Goal: Task Accomplishment & Management: Manage account settings

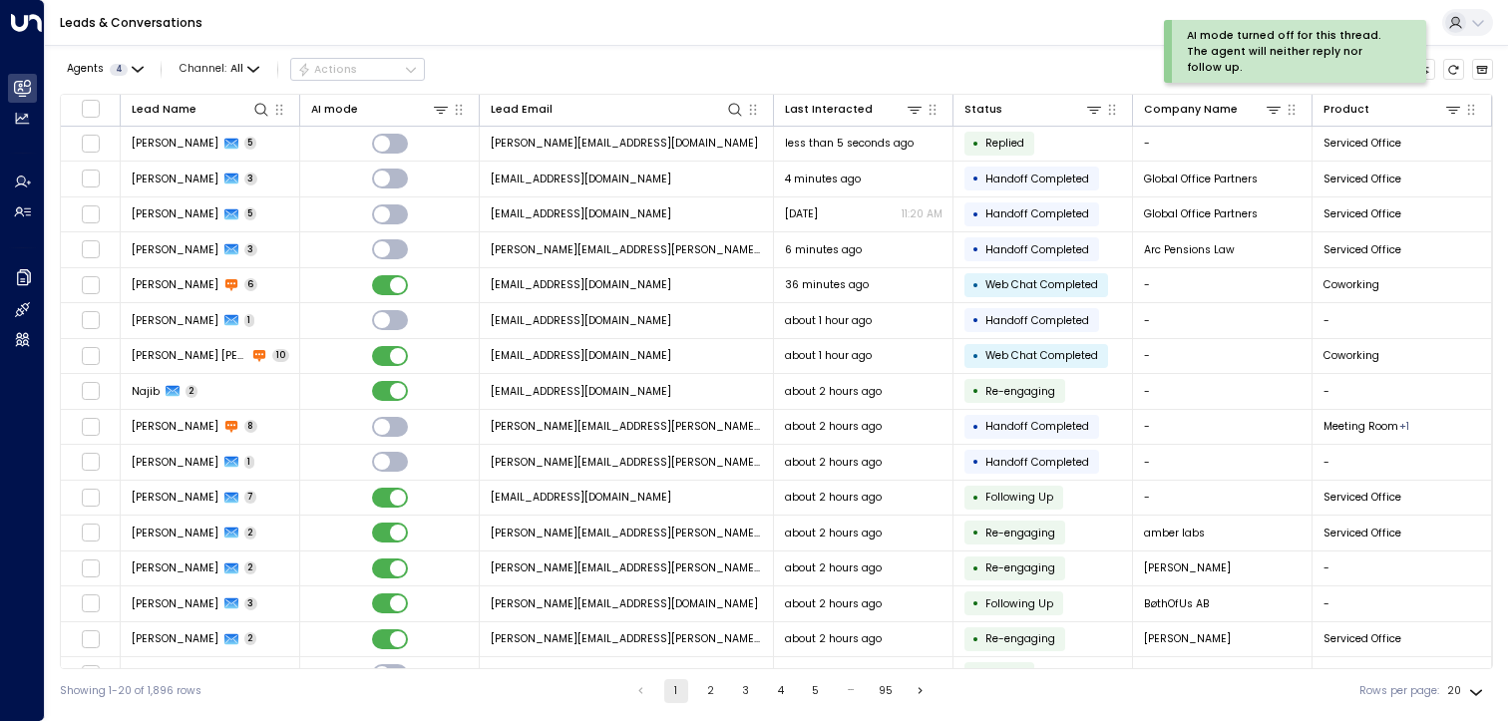
click at [851, 251] on span "6 minutes ago" at bounding box center [823, 249] width 77 height 15
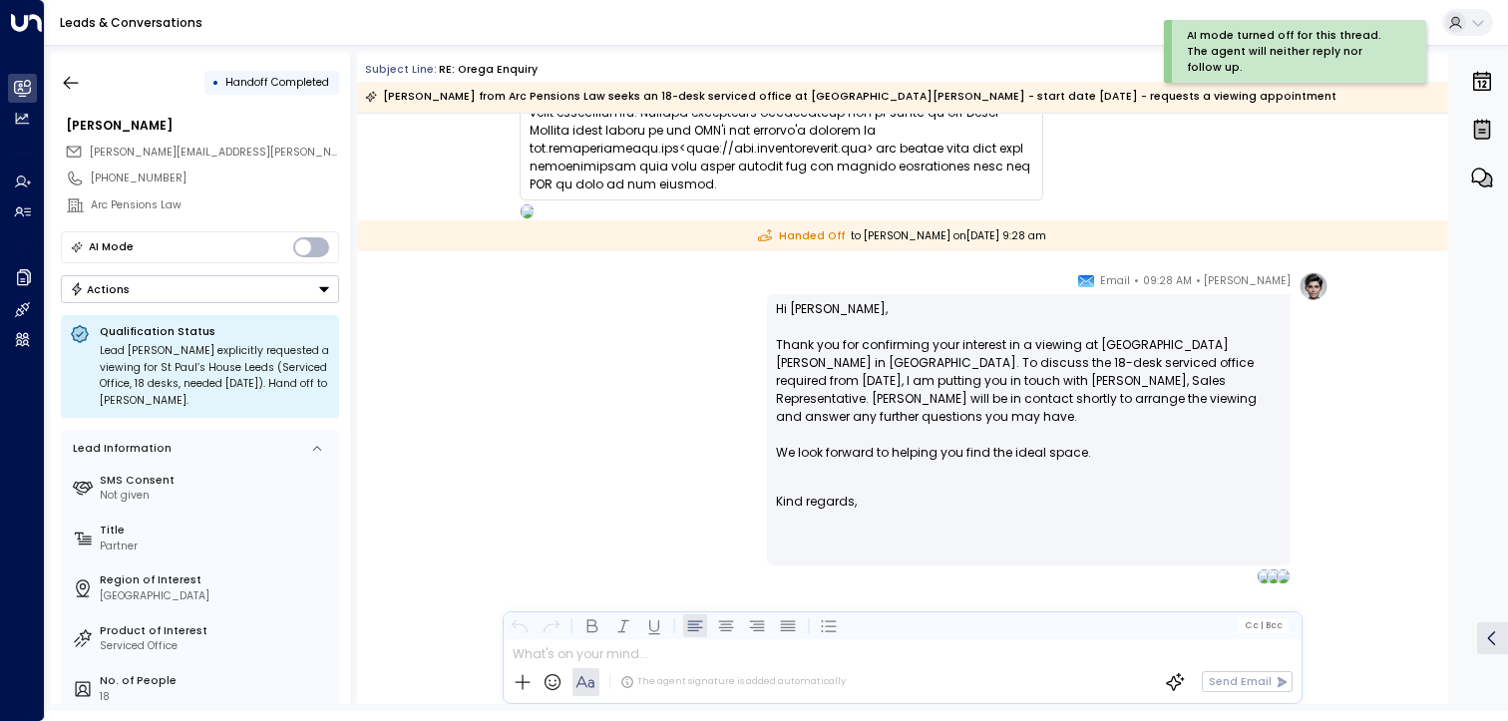
scroll to position [2764, 0]
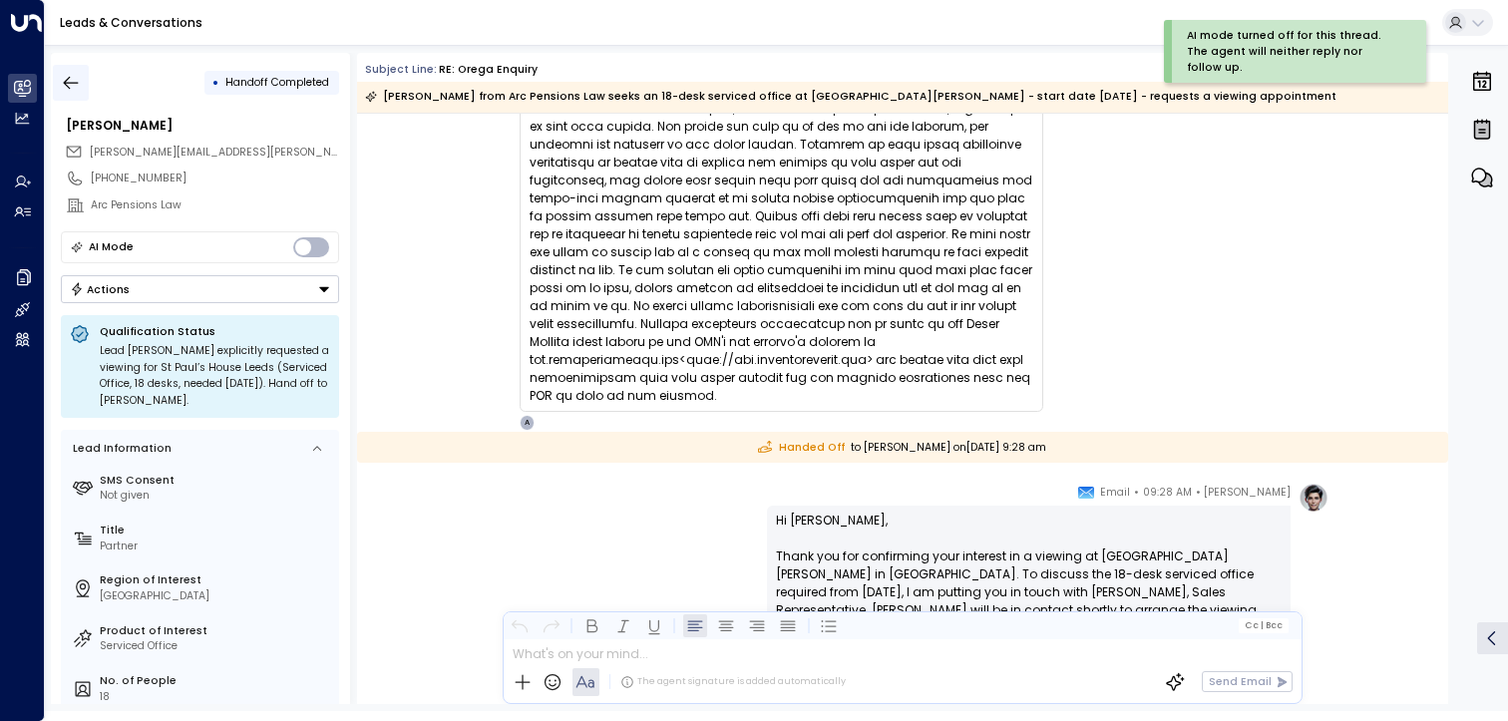
click at [77, 81] on icon "button" at bounding box center [71, 83] width 20 height 20
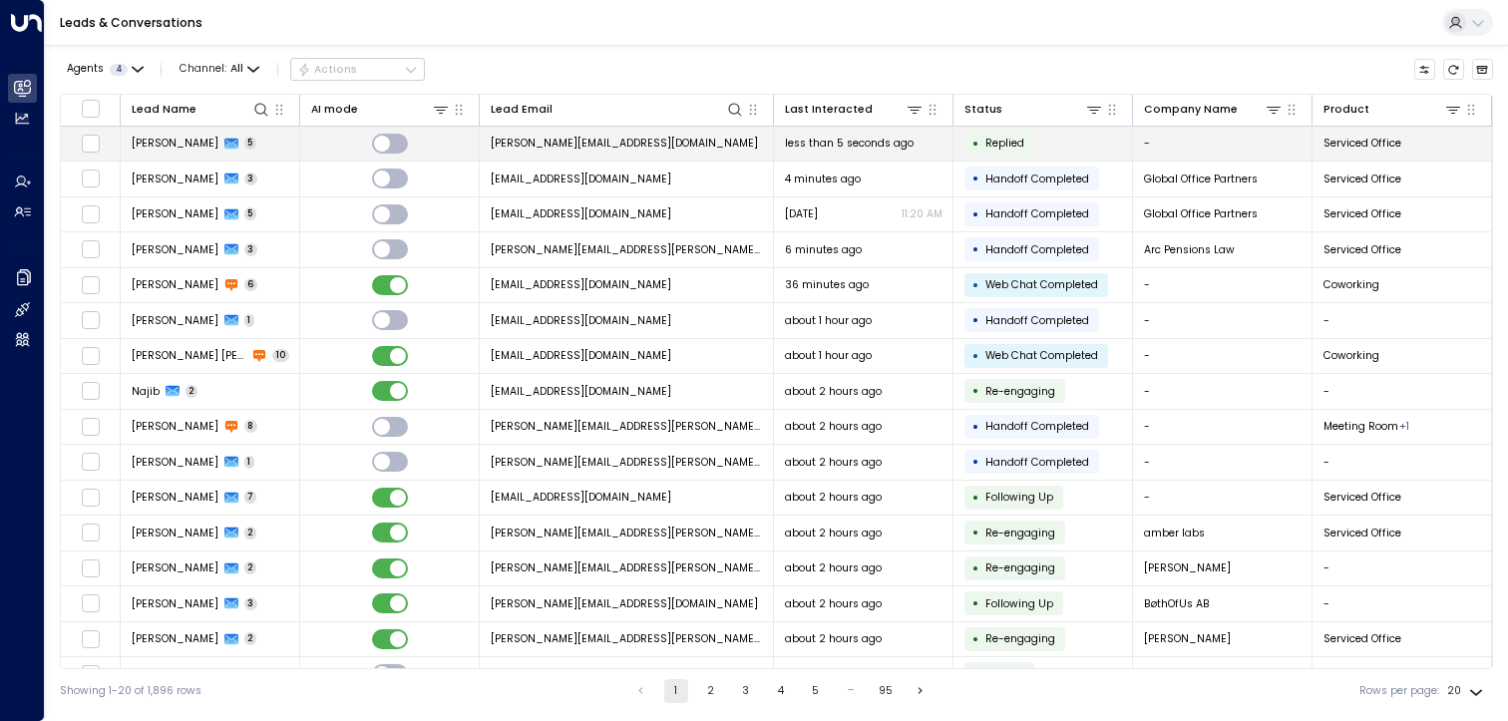
click at [215, 143] on span "[PERSON_NAME]" at bounding box center [175, 143] width 87 height 15
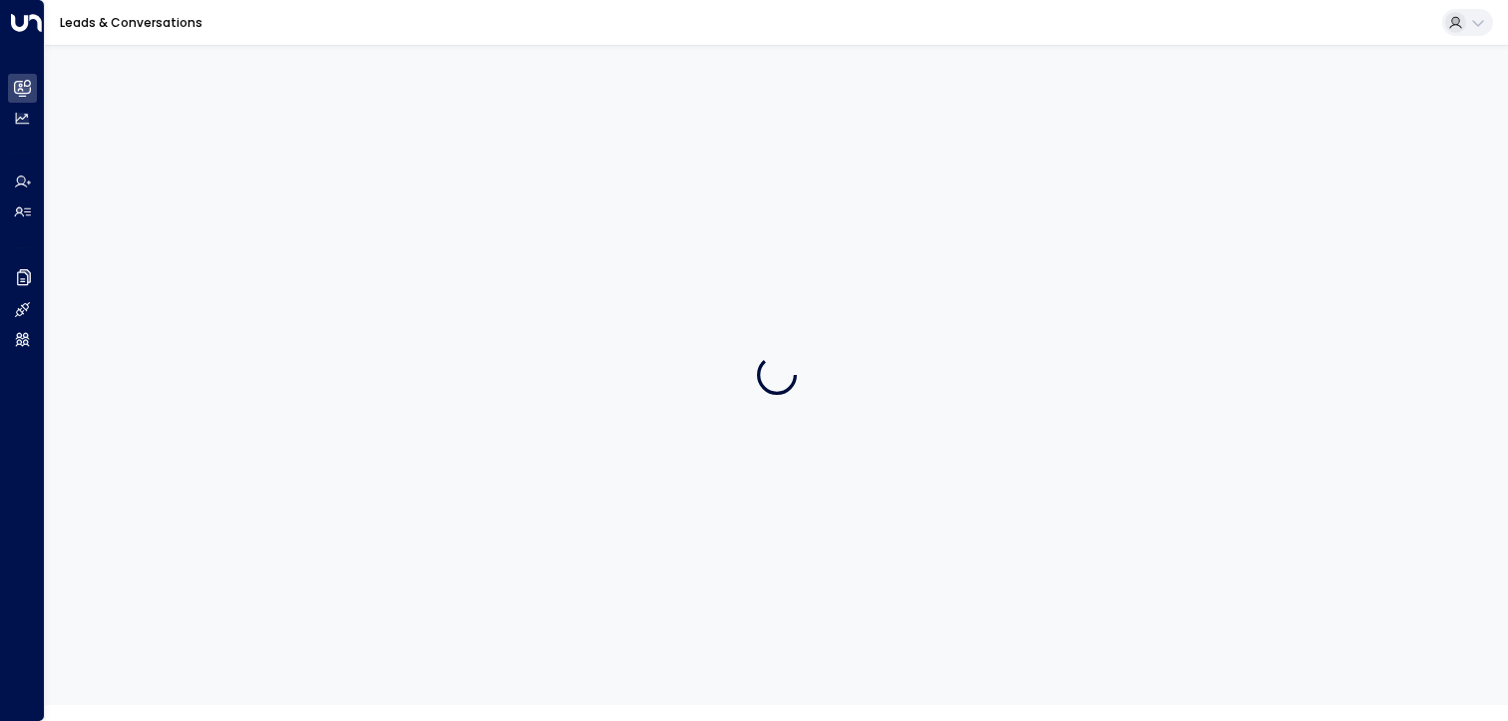
click at [215, 143] on div at bounding box center [776, 375] width 1463 height 660
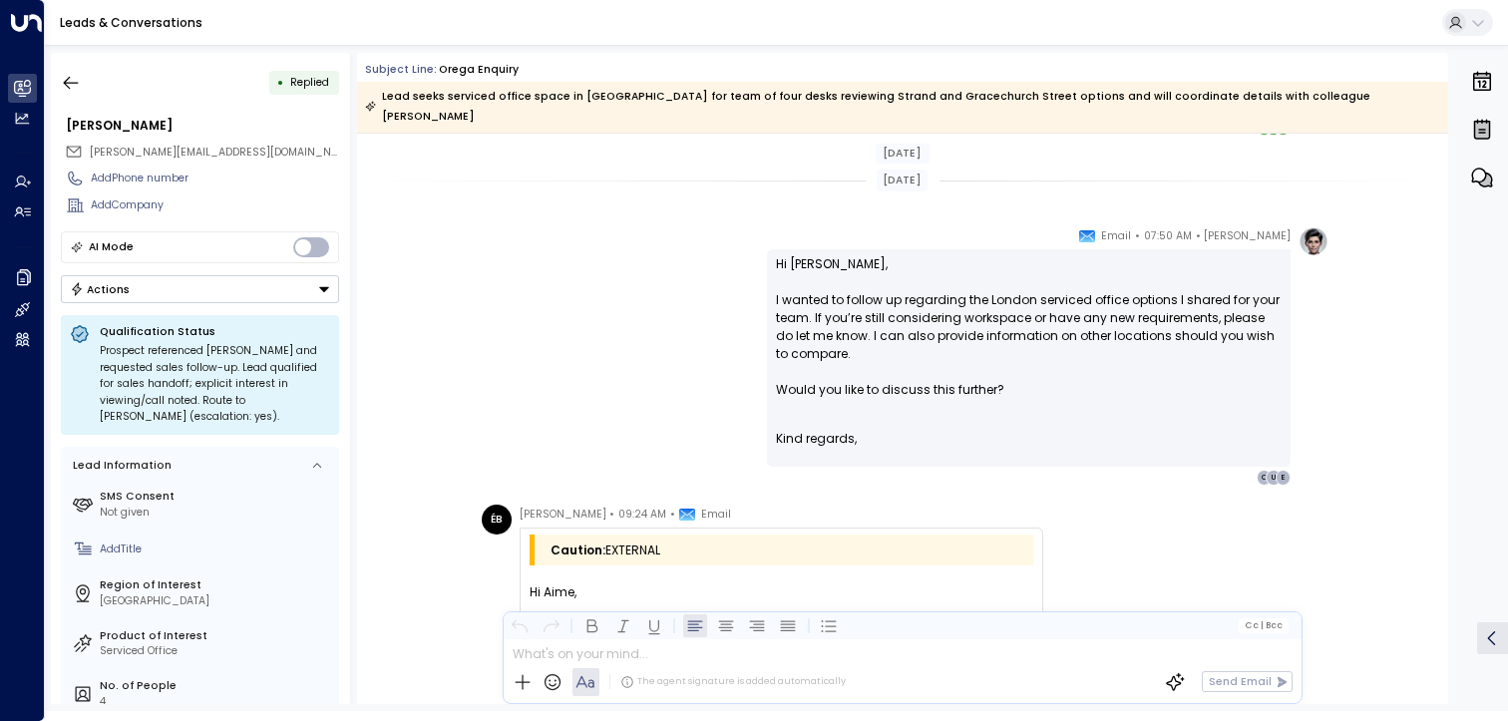
scroll to position [2155, 0]
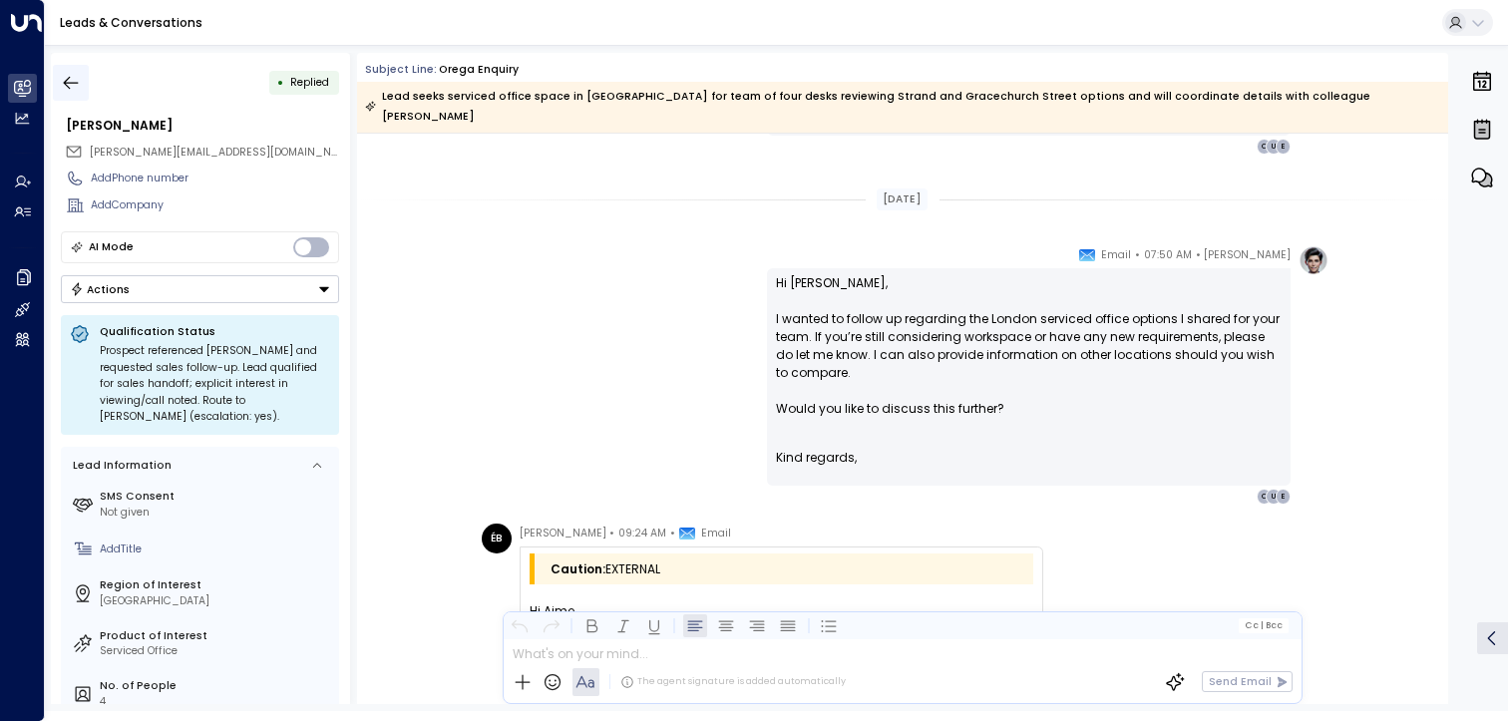
click at [66, 79] on icon "button" at bounding box center [71, 83] width 20 height 20
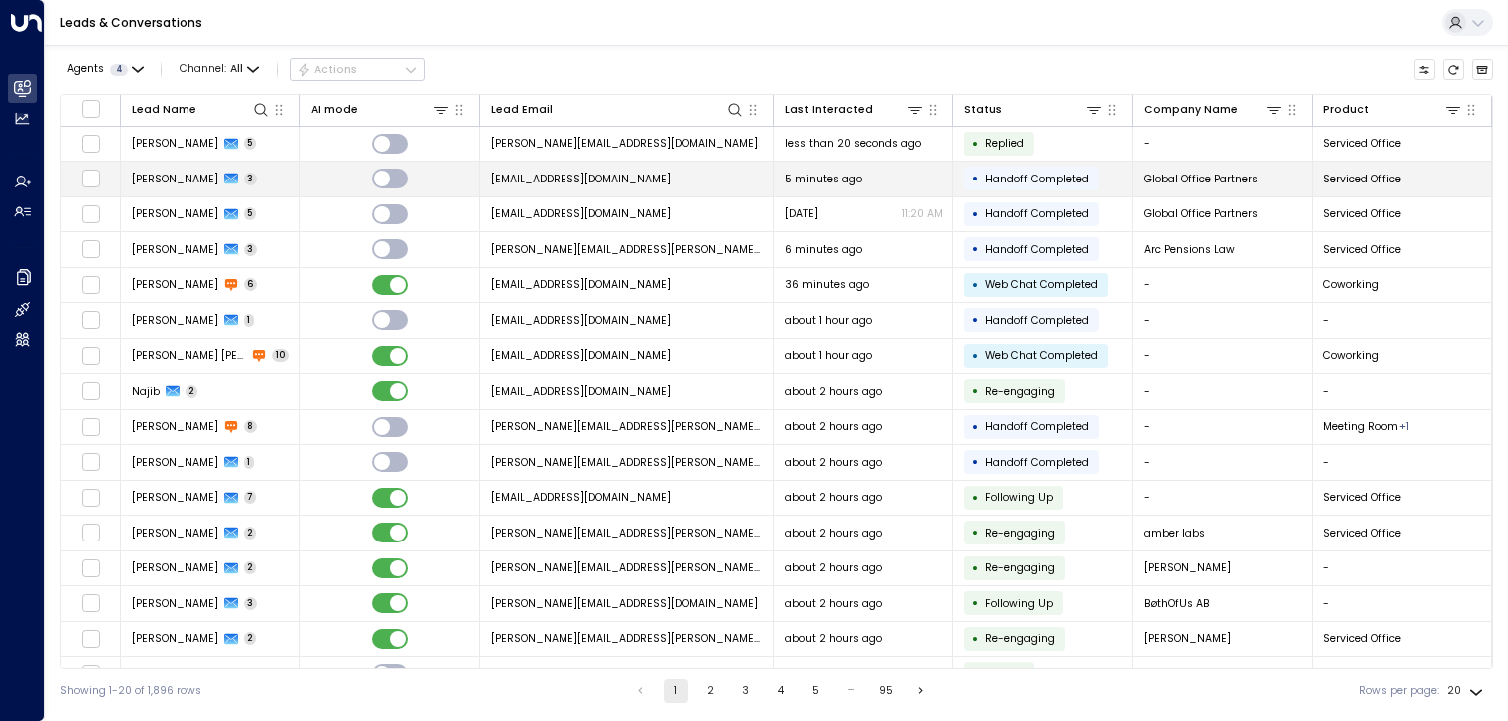
click at [178, 184] on span "[PERSON_NAME]" at bounding box center [175, 179] width 87 height 15
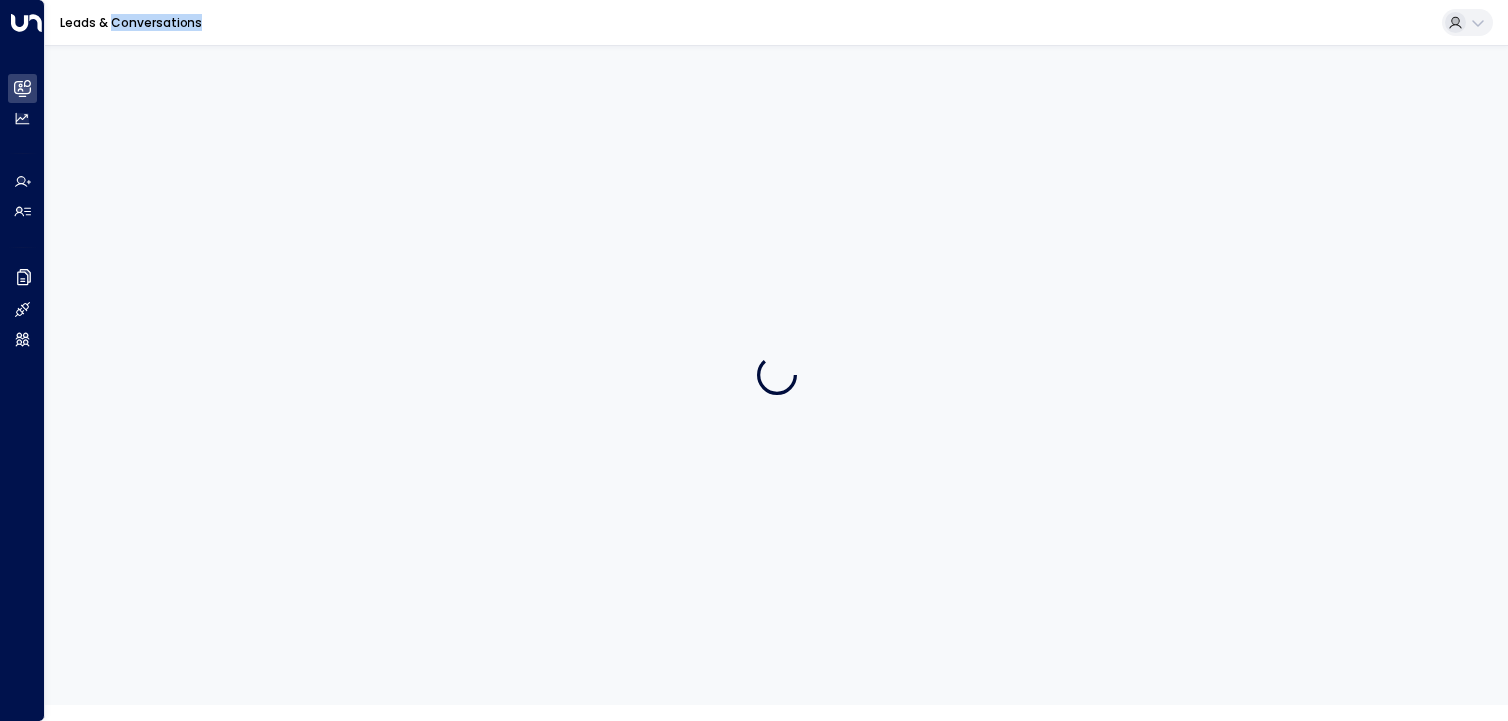
click at [178, 184] on div at bounding box center [776, 375] width 1463 height 660
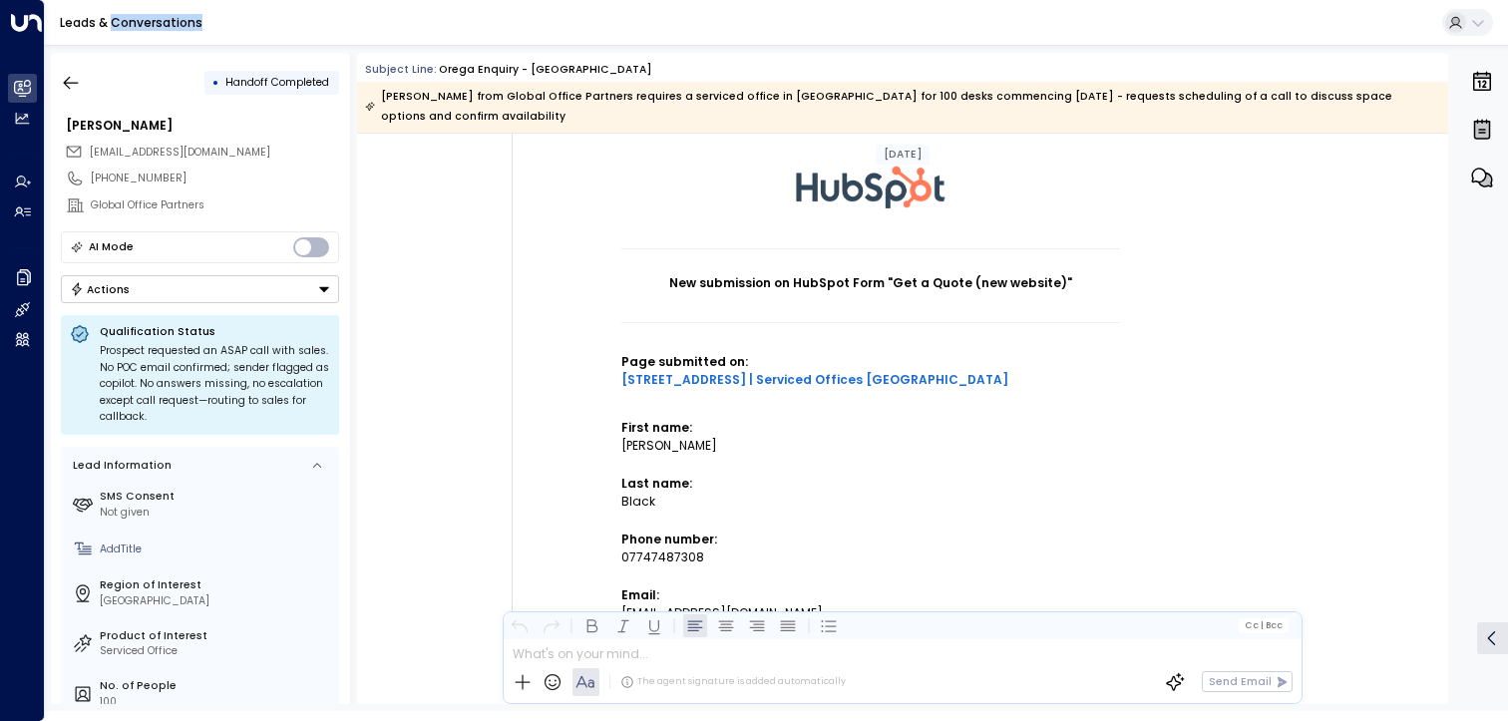
scroll to position [160, 0]
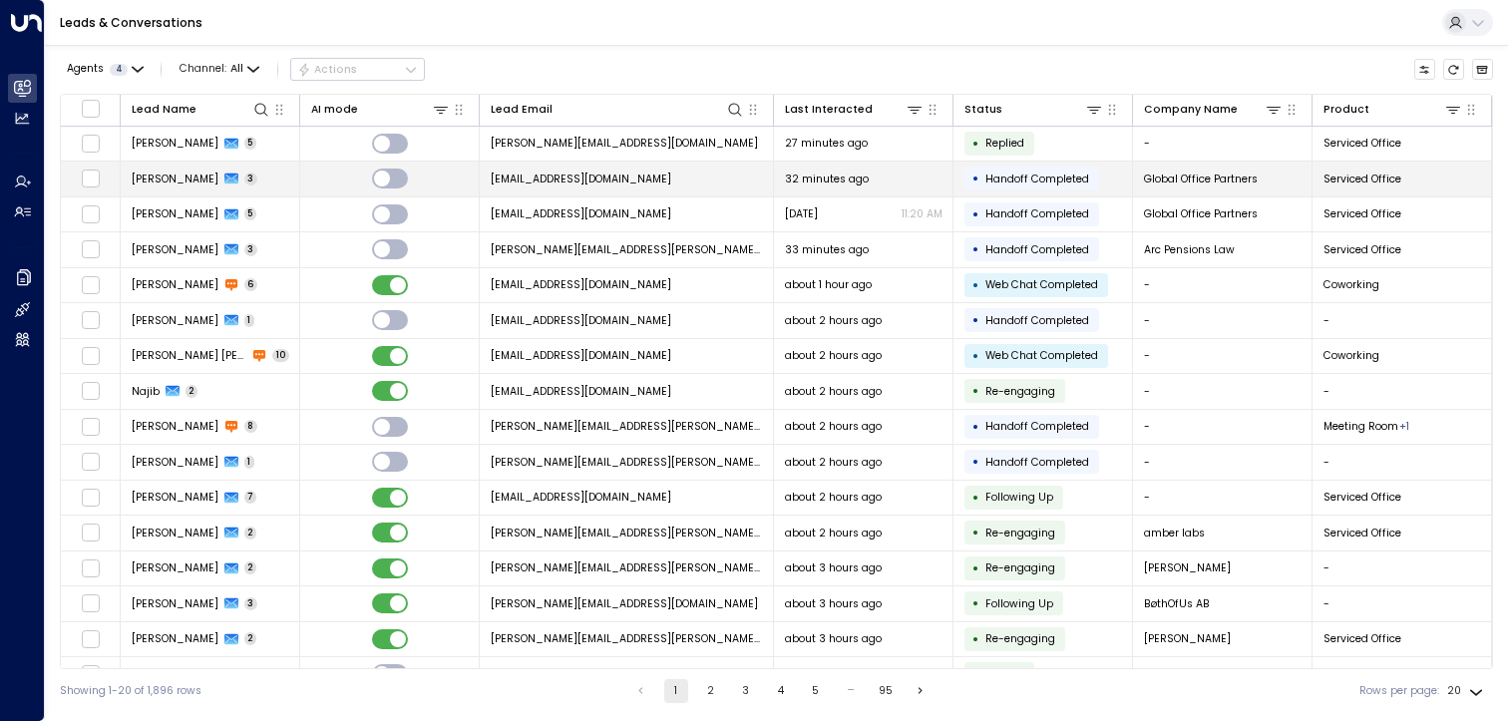
click at [224, 174] on icon at bounding box center [231, 179] width 14 height 11
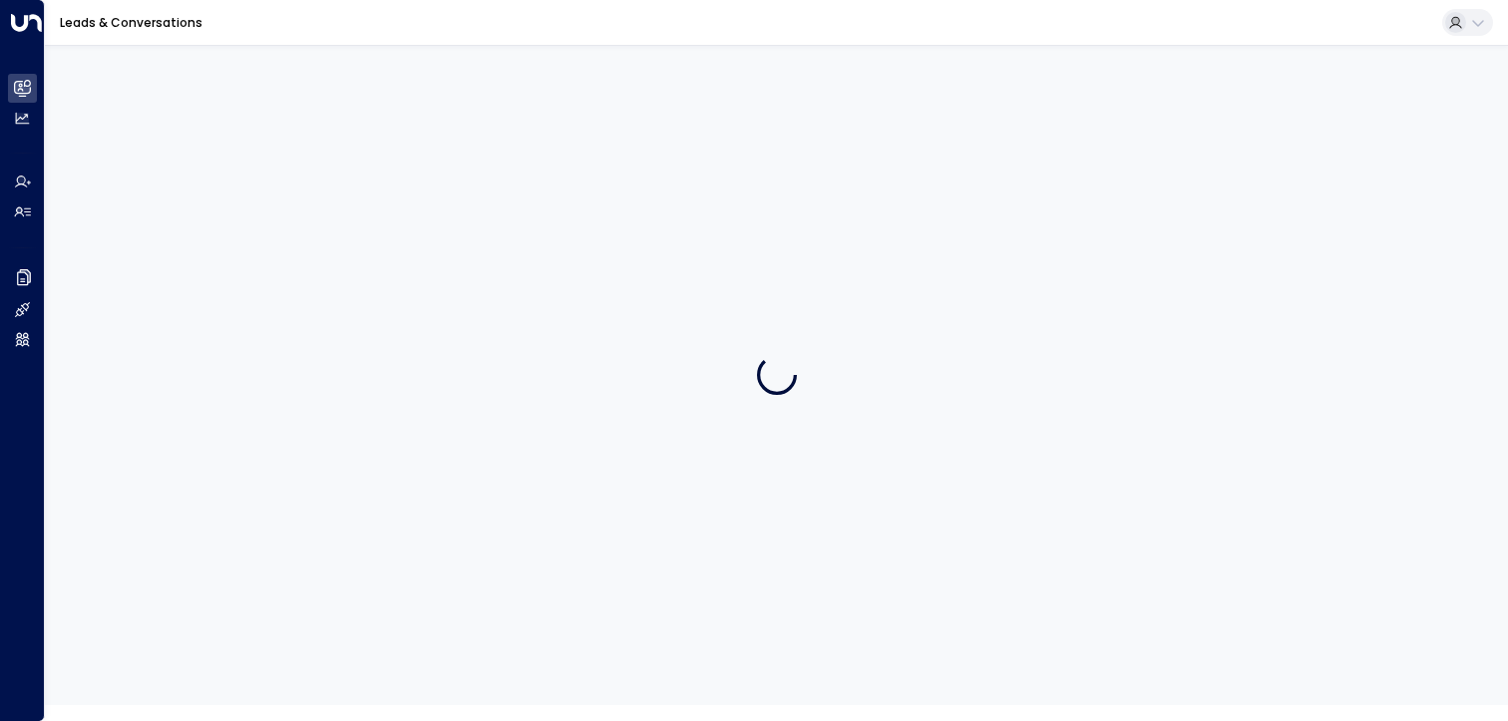
click at [199, 174] on div at bounding box center [776, 375] width 1463 height 660
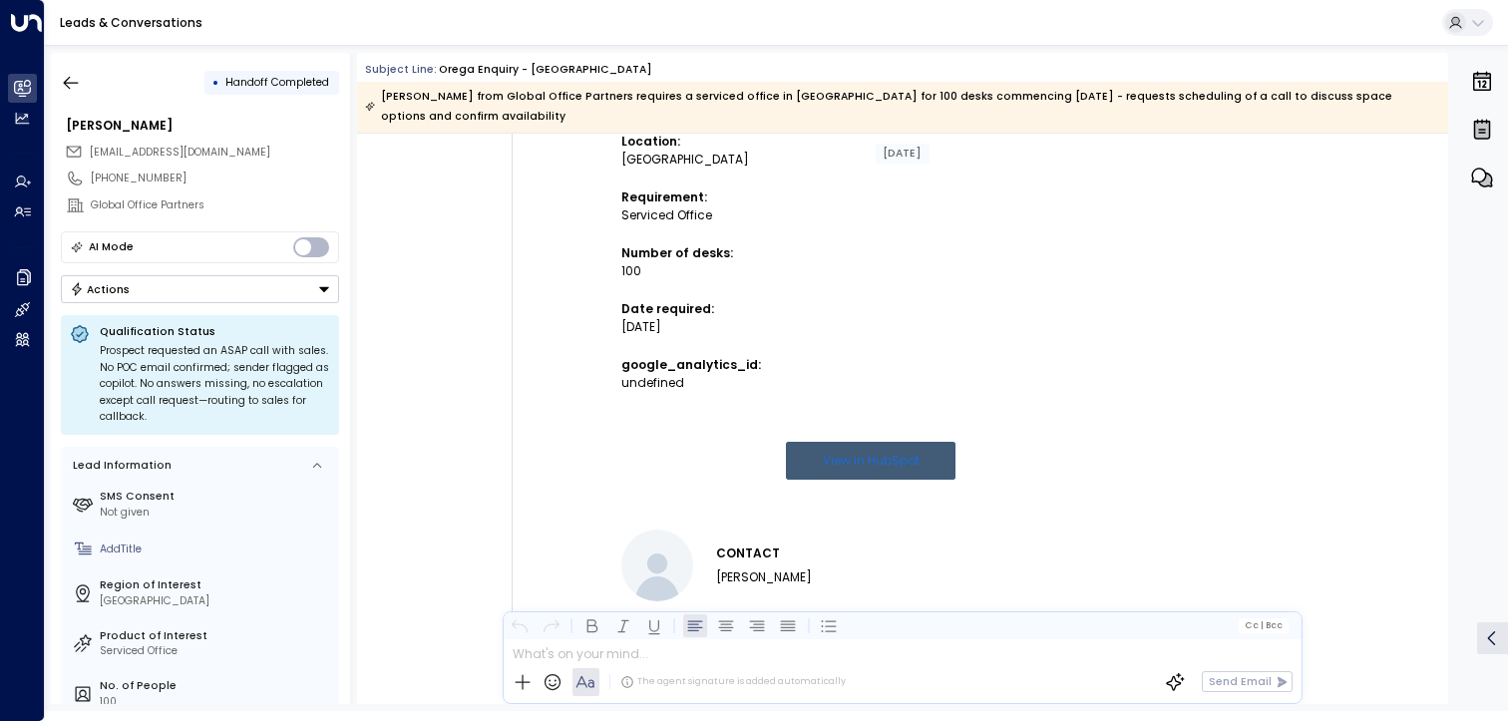
scroll to position [692, 0]
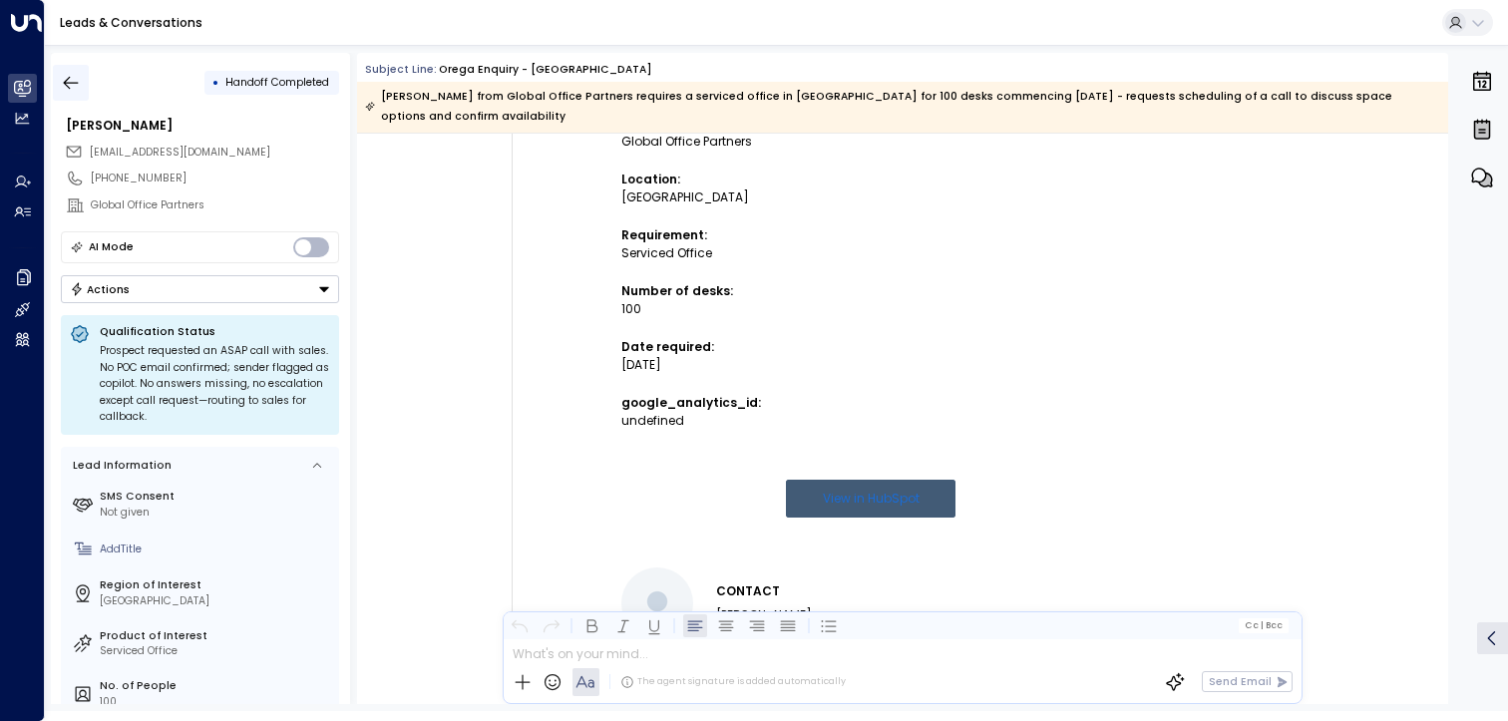
click at [70, 80] on icon "button" at bounding box center [71, 83] width 20 height 20
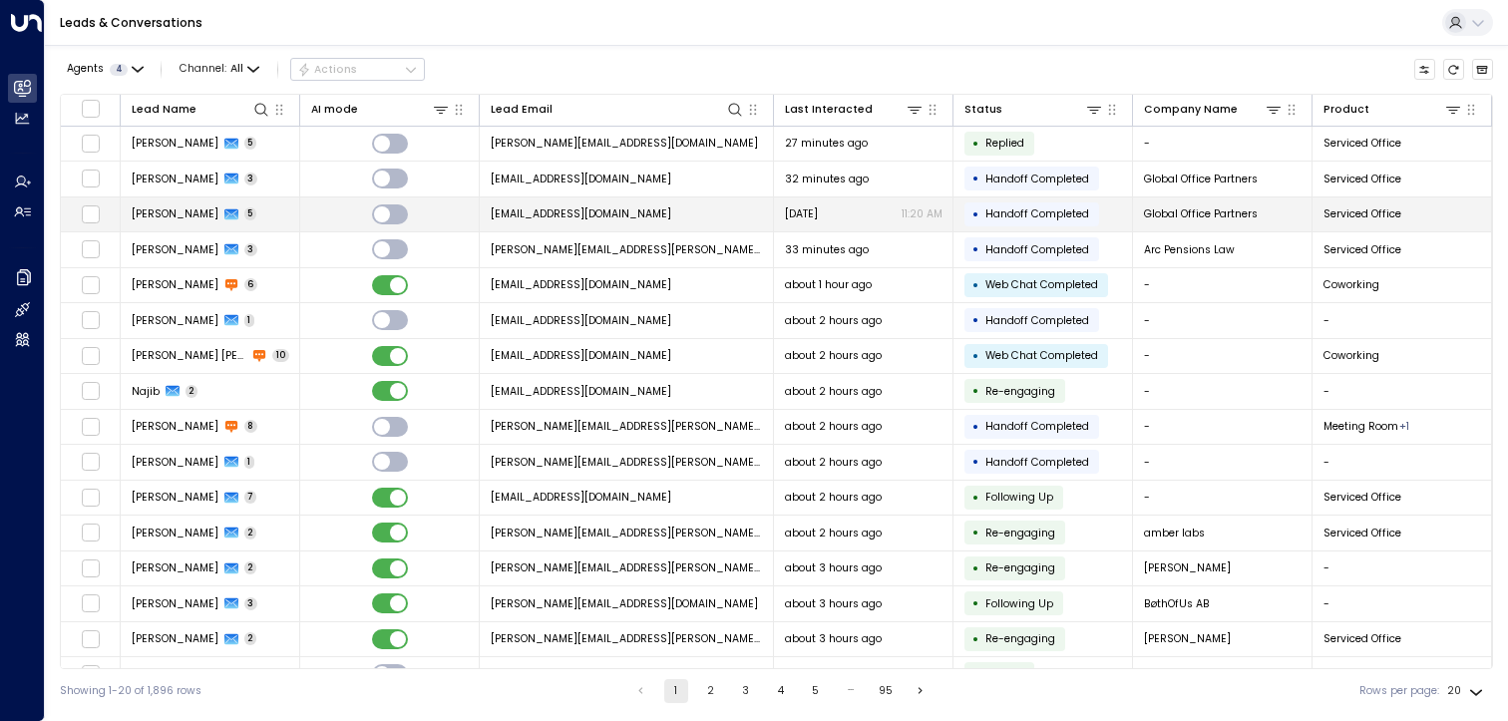
click at [224, 209] on icon at bounding box center [231, 214] width 14 height 14
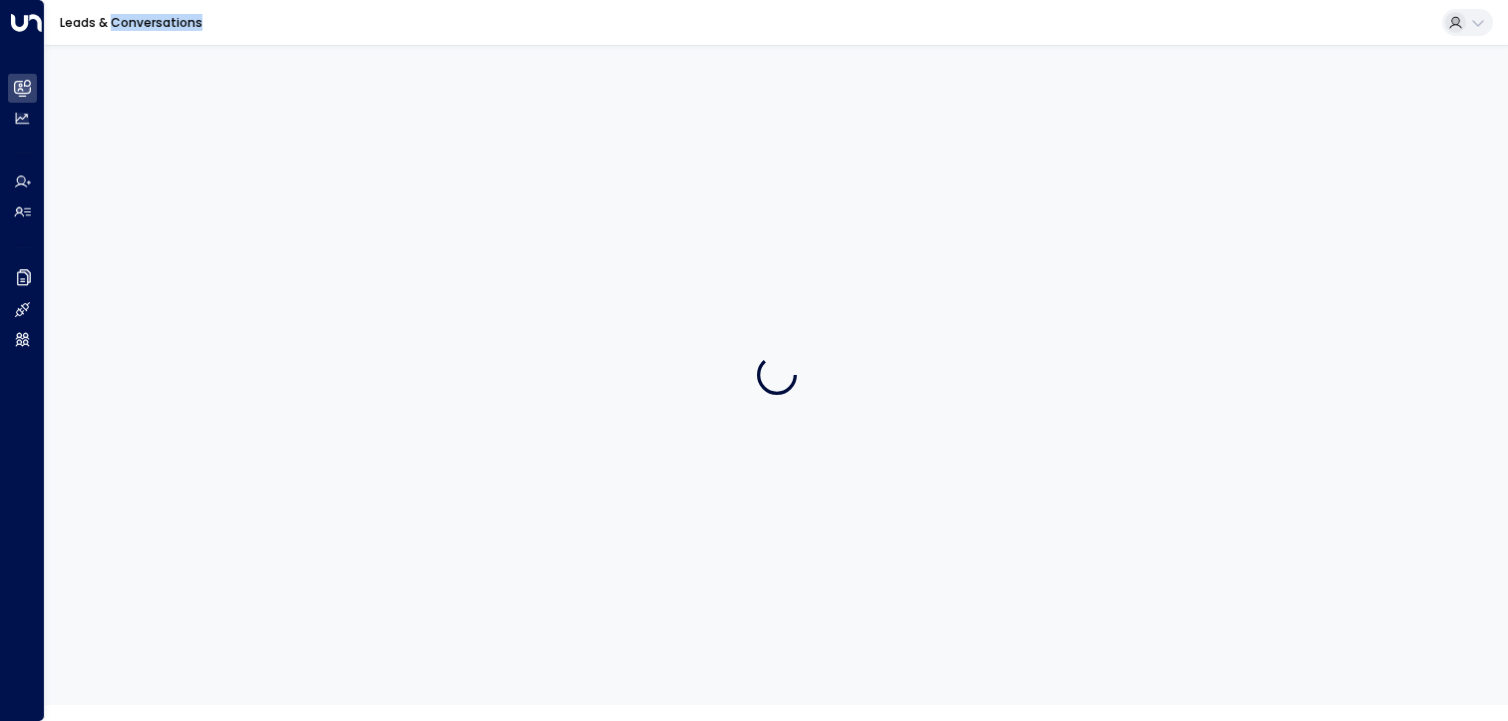
click at [193, 209] on div at bounding box center [776, 375] width 1463 height 660
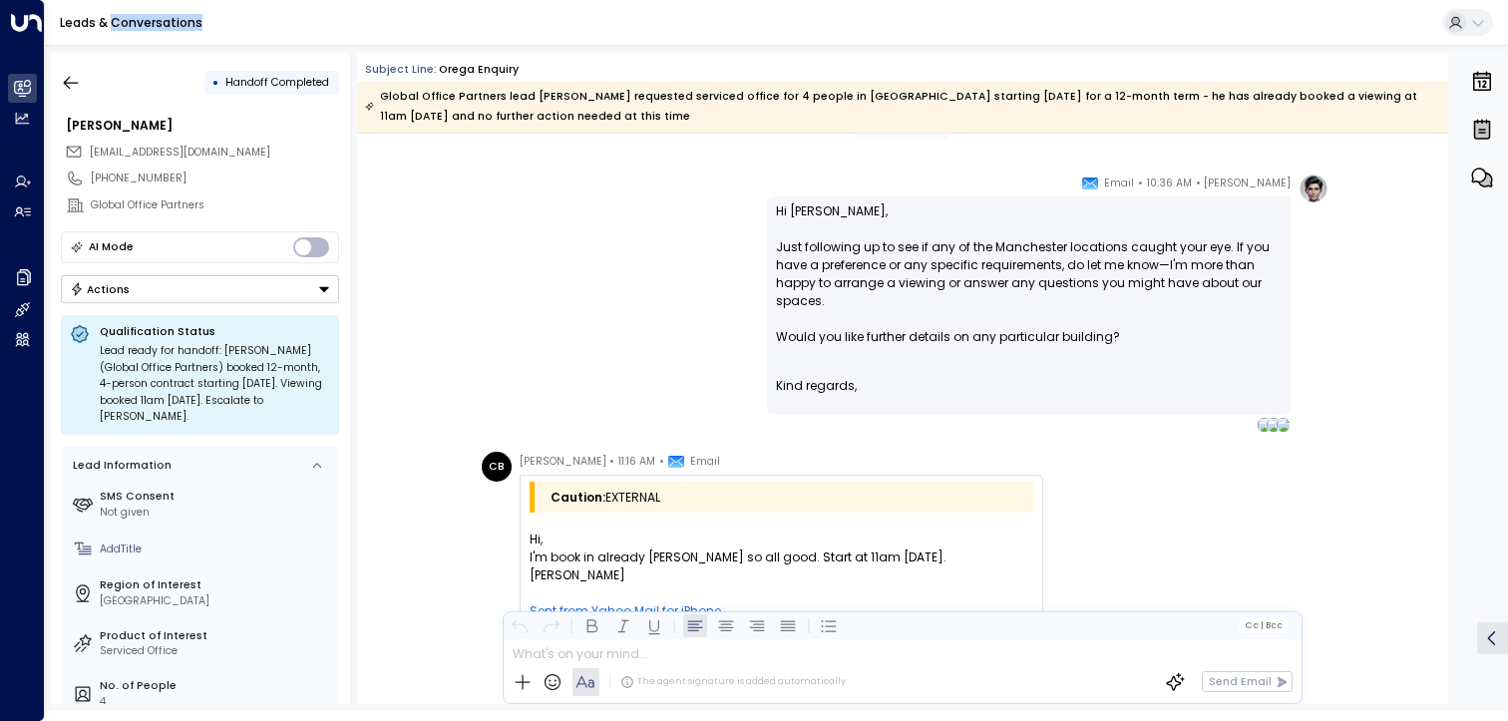
scroll to position [2855, 0]
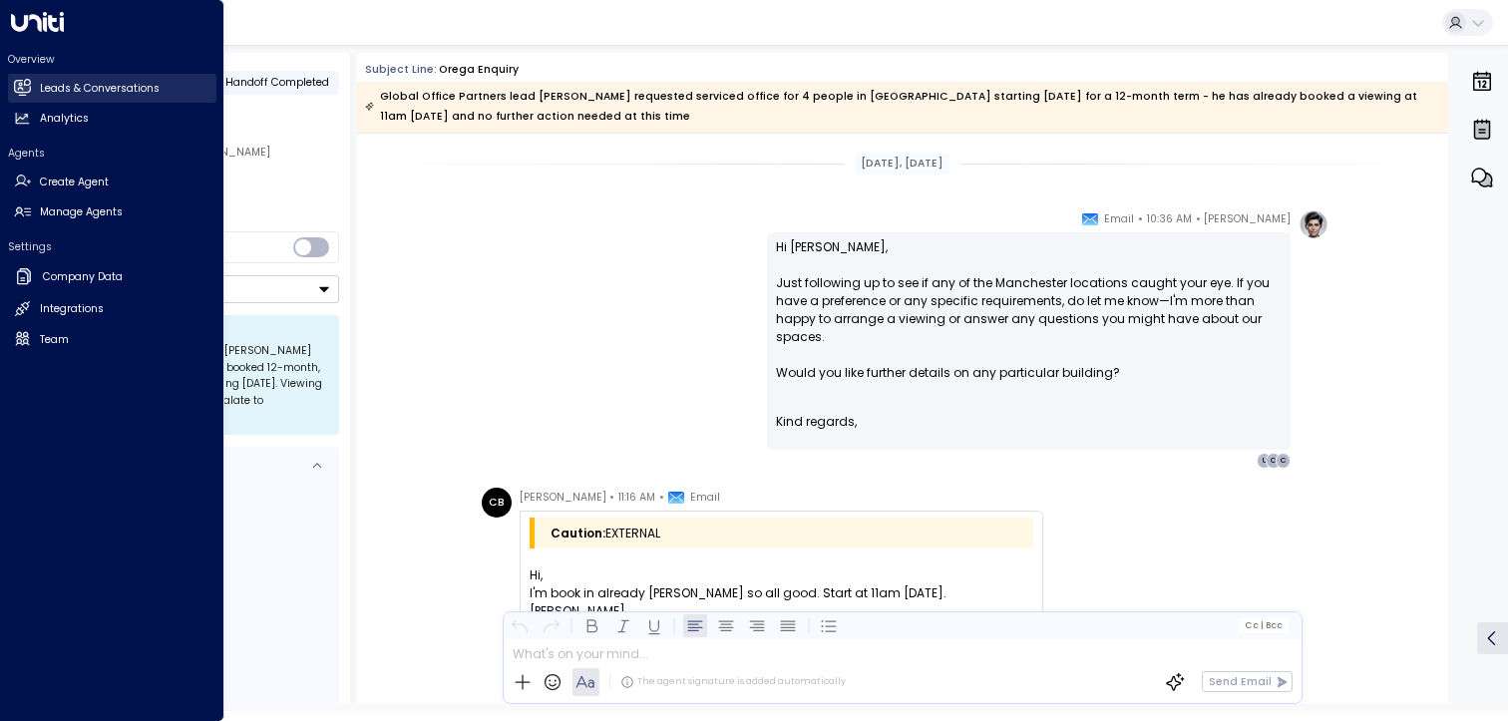
click at [71, 87] on h2 "Leads & Conversations" at bounding box center [100, 89] width 120 height 16
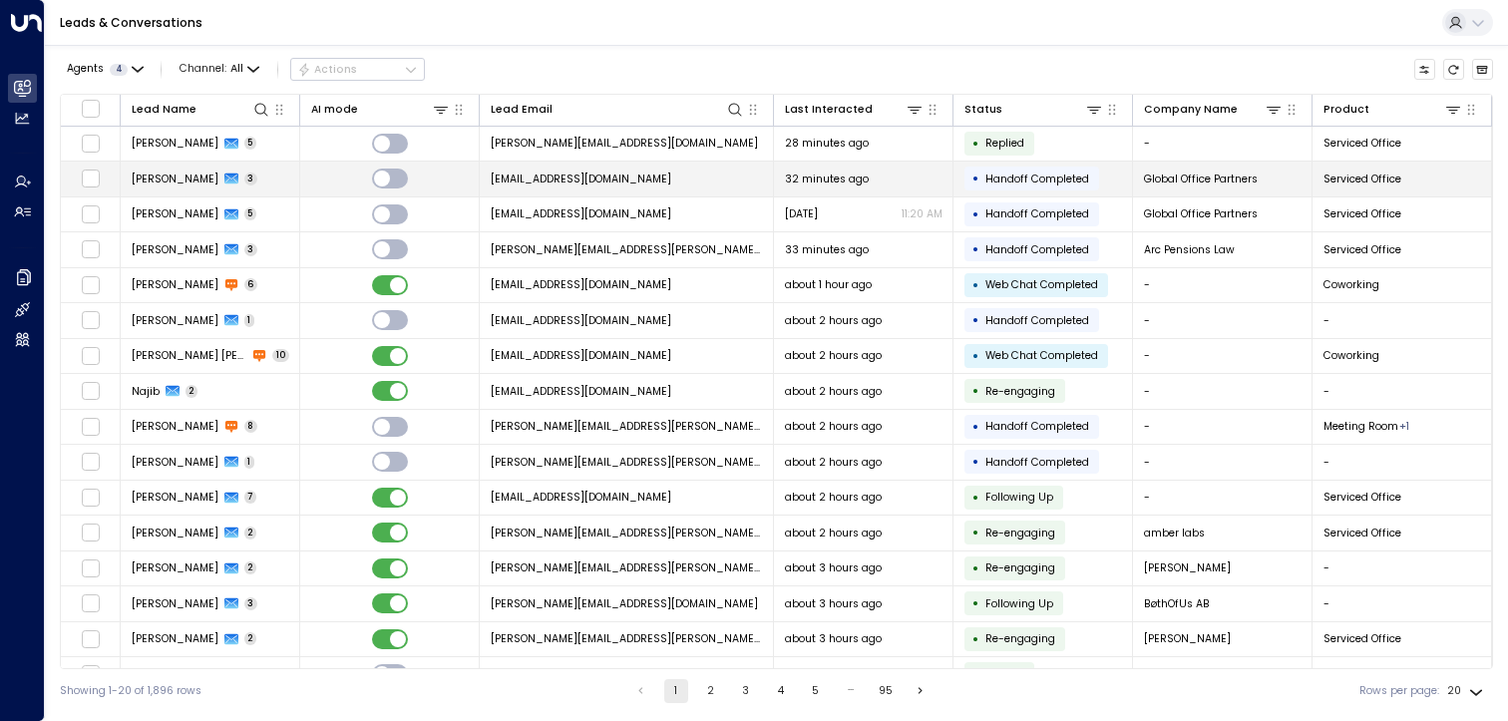
click at [247, 182] on td "[PERSON_NAME] 3" at bounding box center [210, 179] width 179 height 35
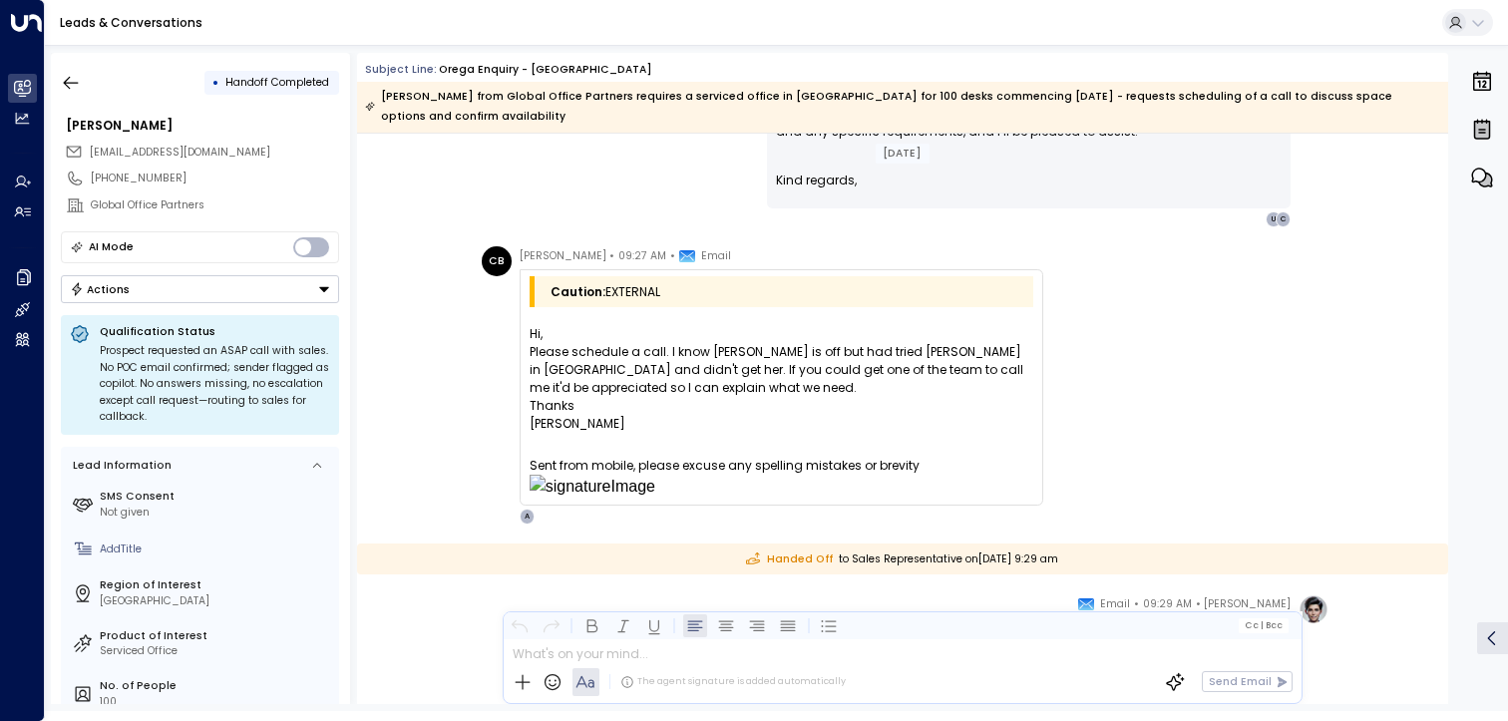
scroll to position [1988, 0]
